Goal: Information Seeking & Learning: Learn about a topic

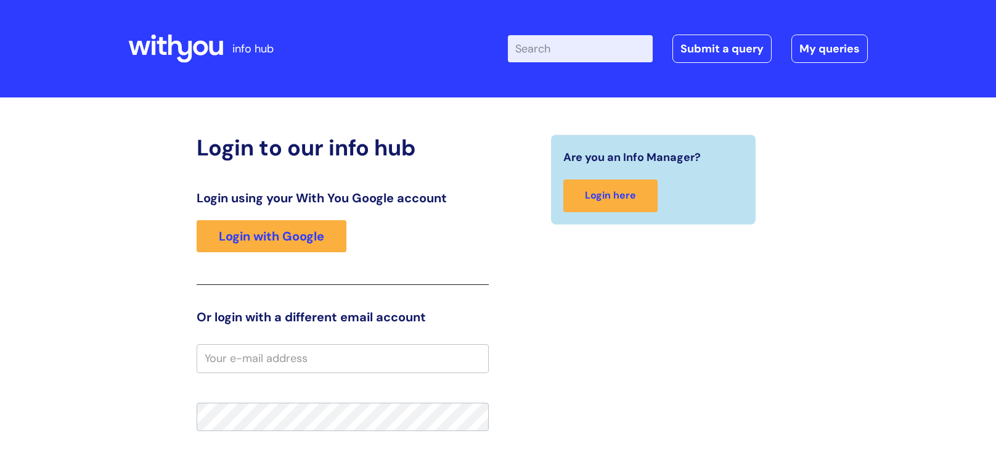
click at [573, 48] on input "Enter your search term here..." at bounding box center [580, 48] width 145 height 27
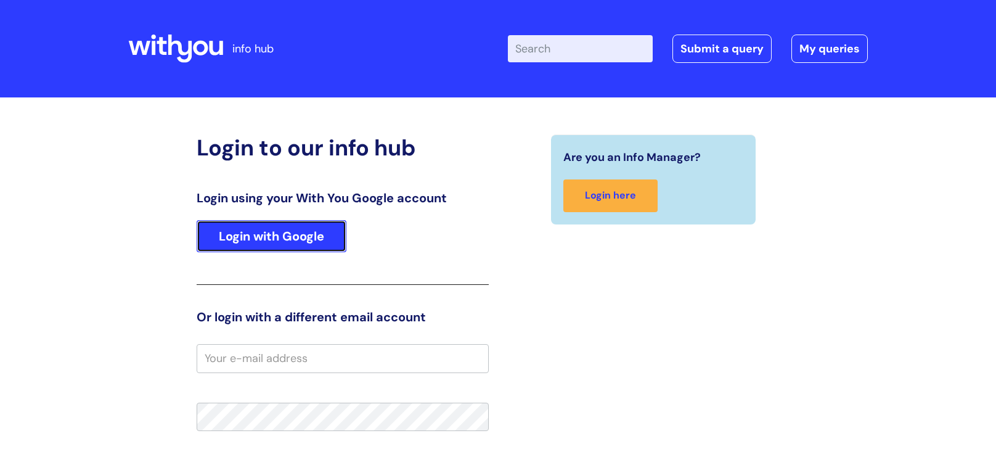
click at [281, 227] on link "Login with Google" at bounding box center [272, 236] width 150 height 32
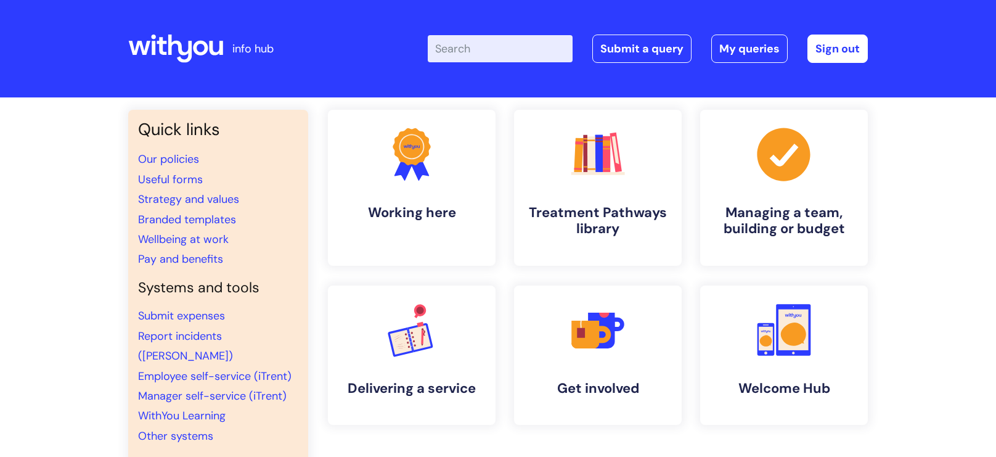
click at [517, 49] on input "Enter your search term here..." at bounding box center [500, 48] width 145 height 27
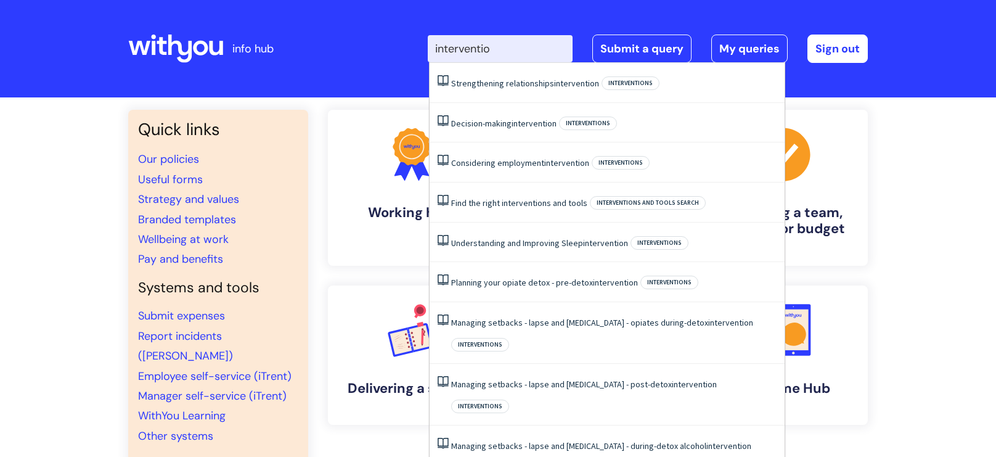
type input "intervention"
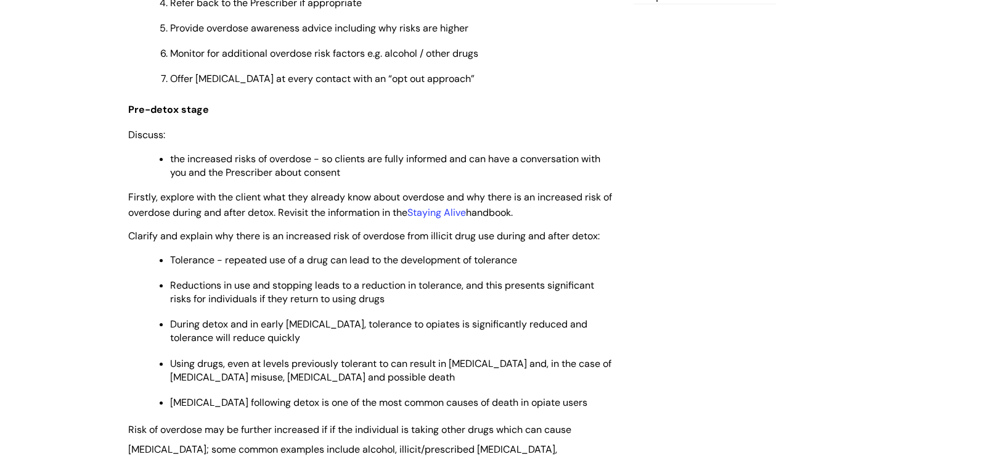
scroll to position [1605, 0]
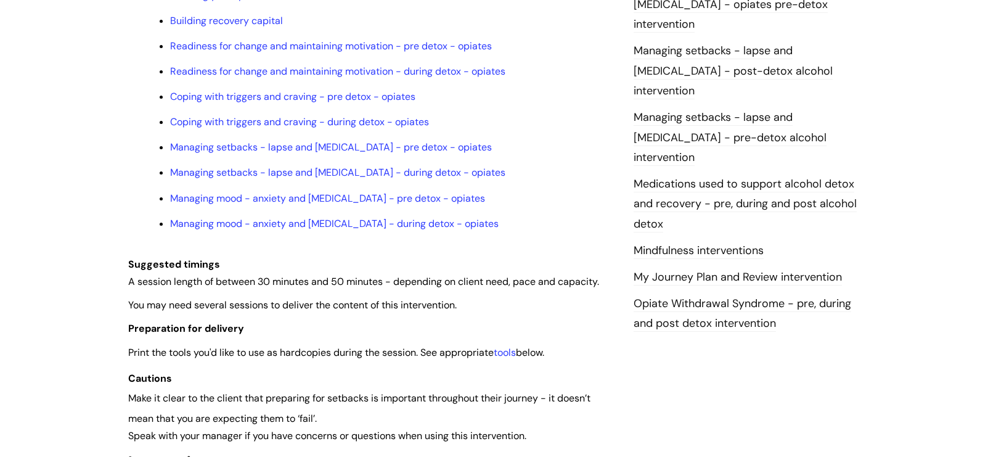
scroll to position [1229, 0]
